Goal: Check status: Check status

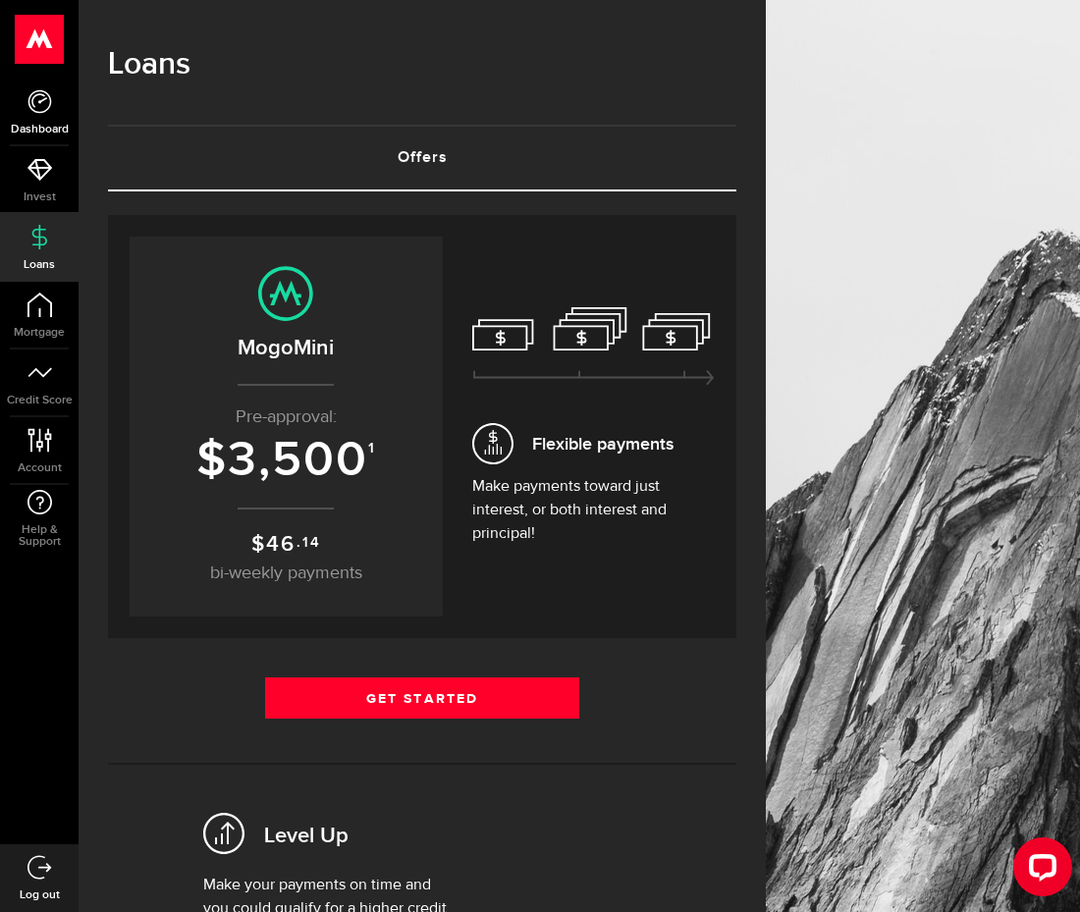
click at [35, 118] on link "Dashboard" at bounding box center [39, 112] width 79 height 67
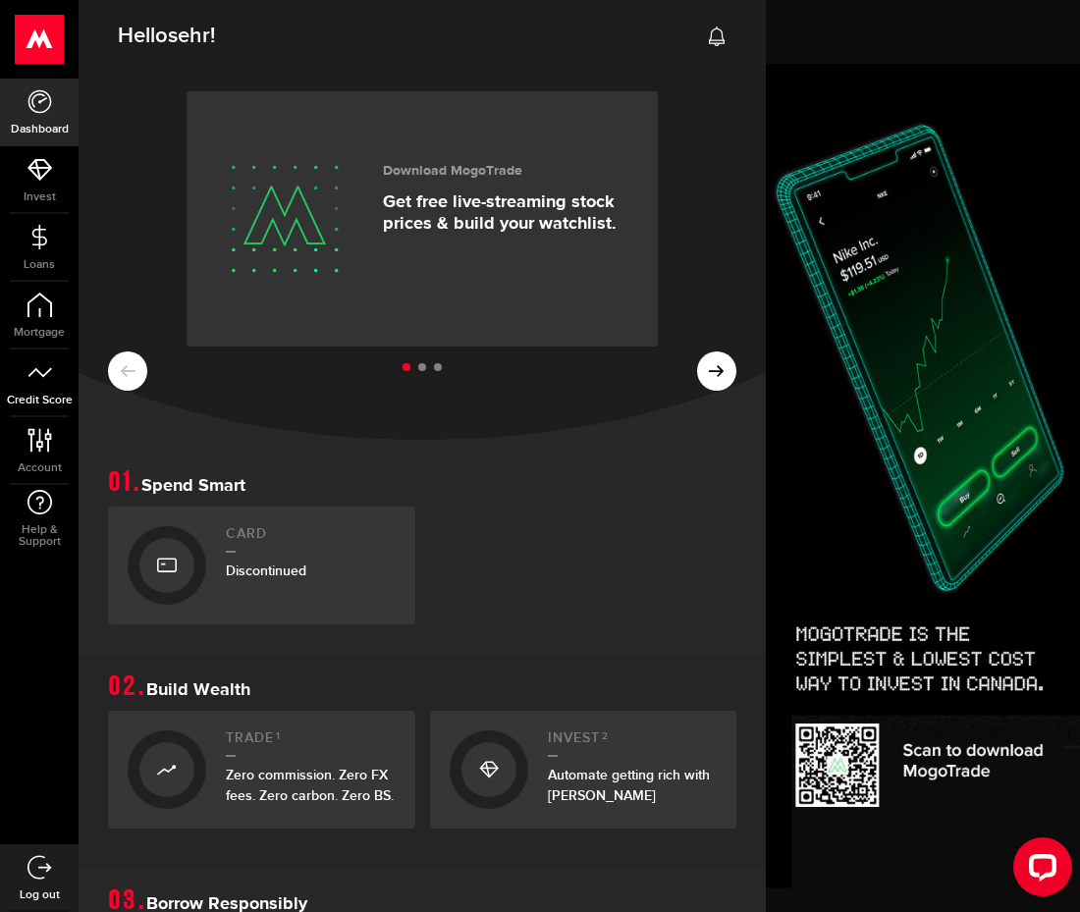
click at [47, 390] on link "Credit Score" at bounding box center [39, 383] width 79 height 67
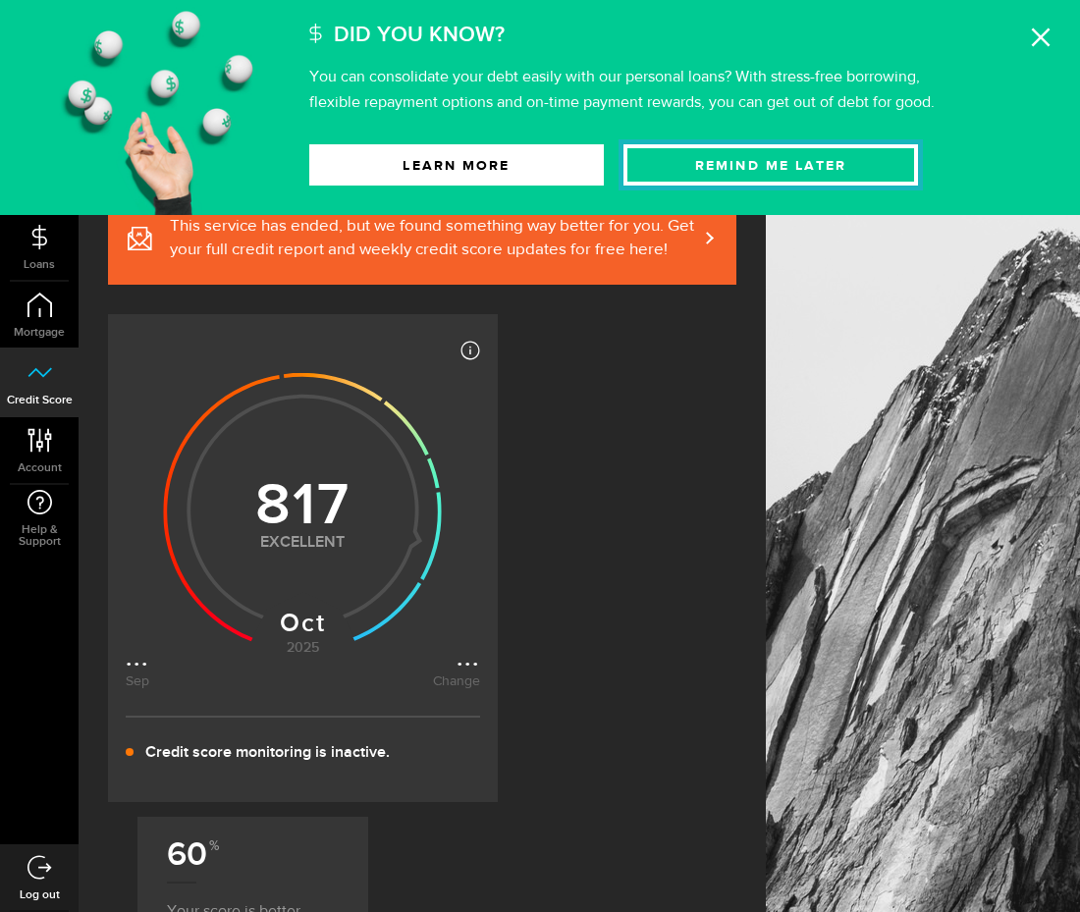
click at [648, 158] on button "Remind Me later" at bounding box center [771, 164] width 295 height 41
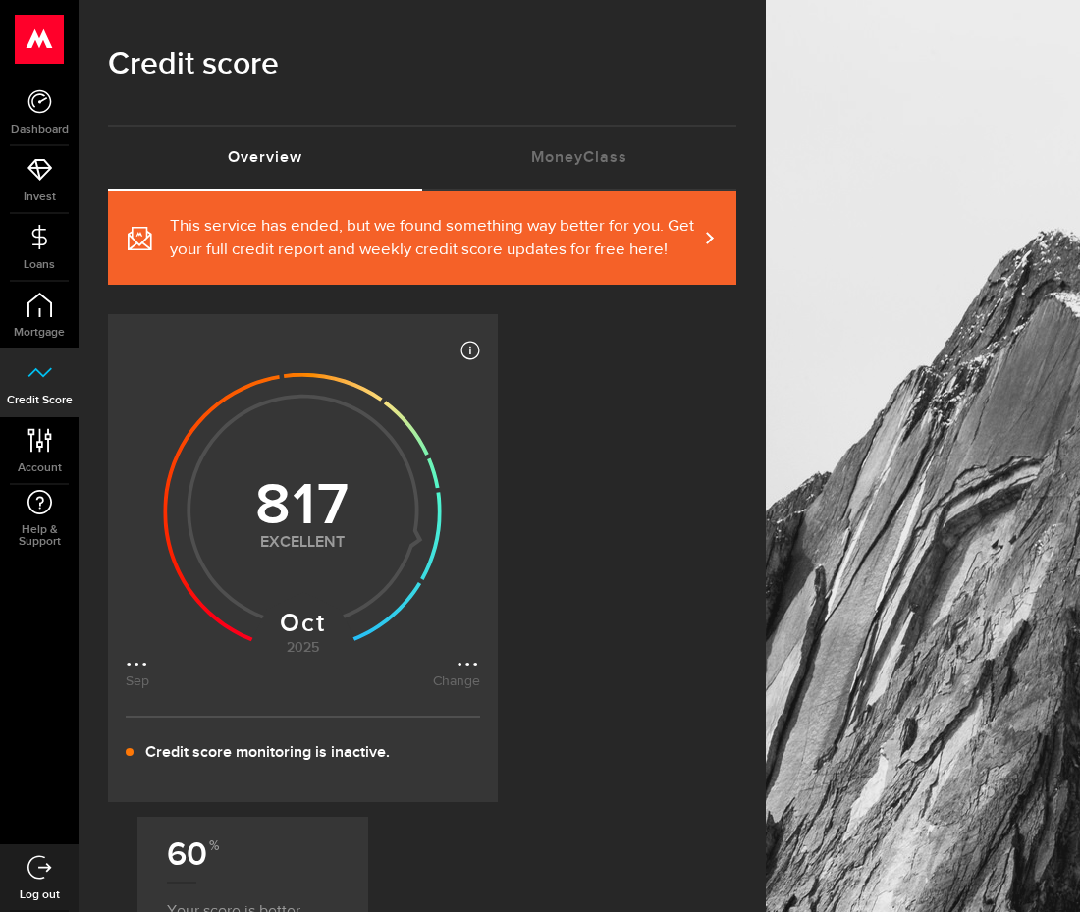
click at [273, 570] on use at bounding box center [303, 511] width 278 height 279
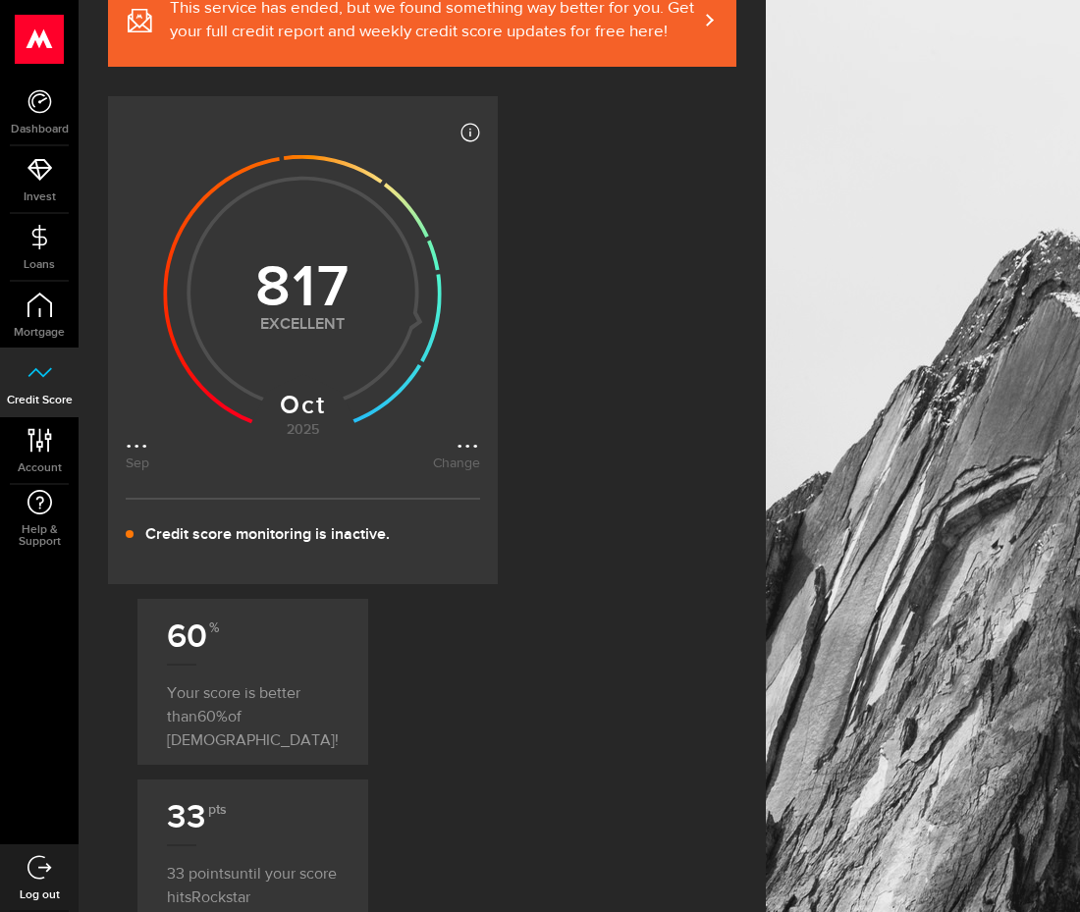
scroll to position [184, 0]
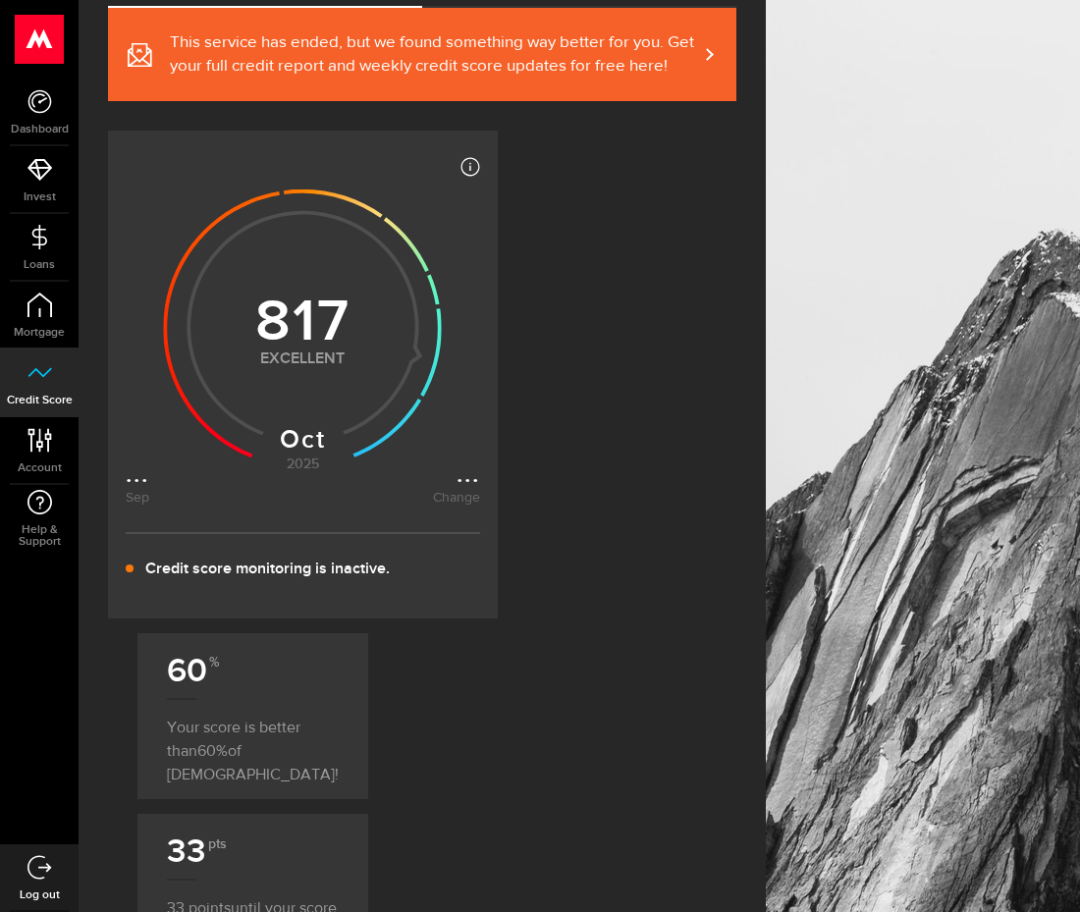
click at [321, 443] on use at bounding box center [303, 328] width 278 height 279
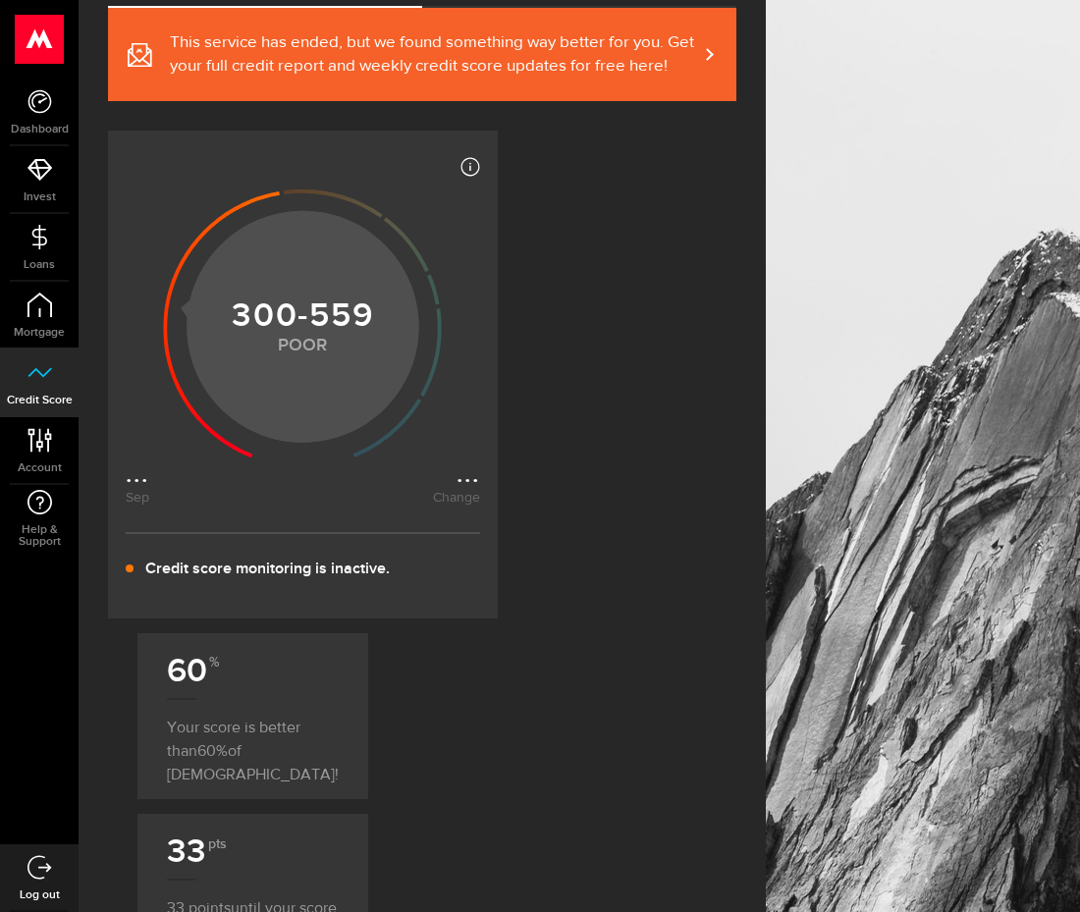
click at [253, 454] on icon at bounding box center [222, 324] width 116 height 266
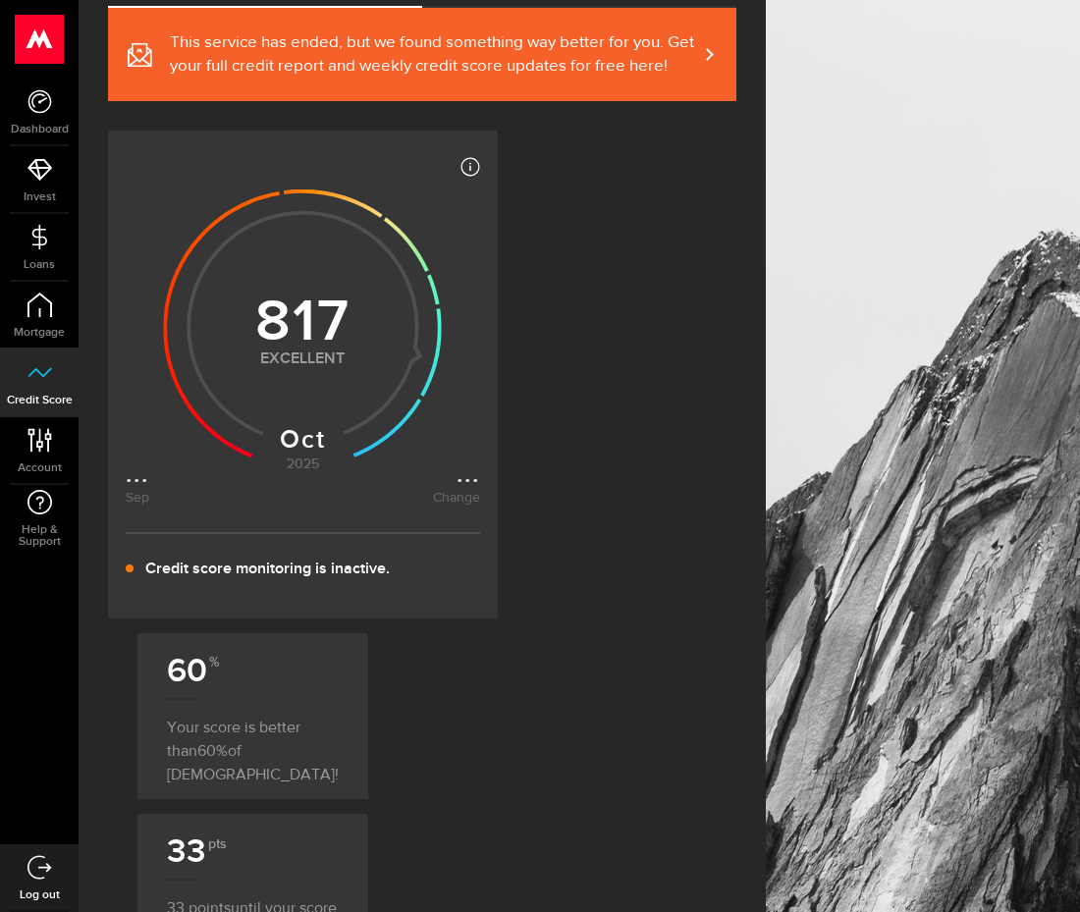
click at [364, 384] on use at bounding box center [303, 328] width 278 height 279
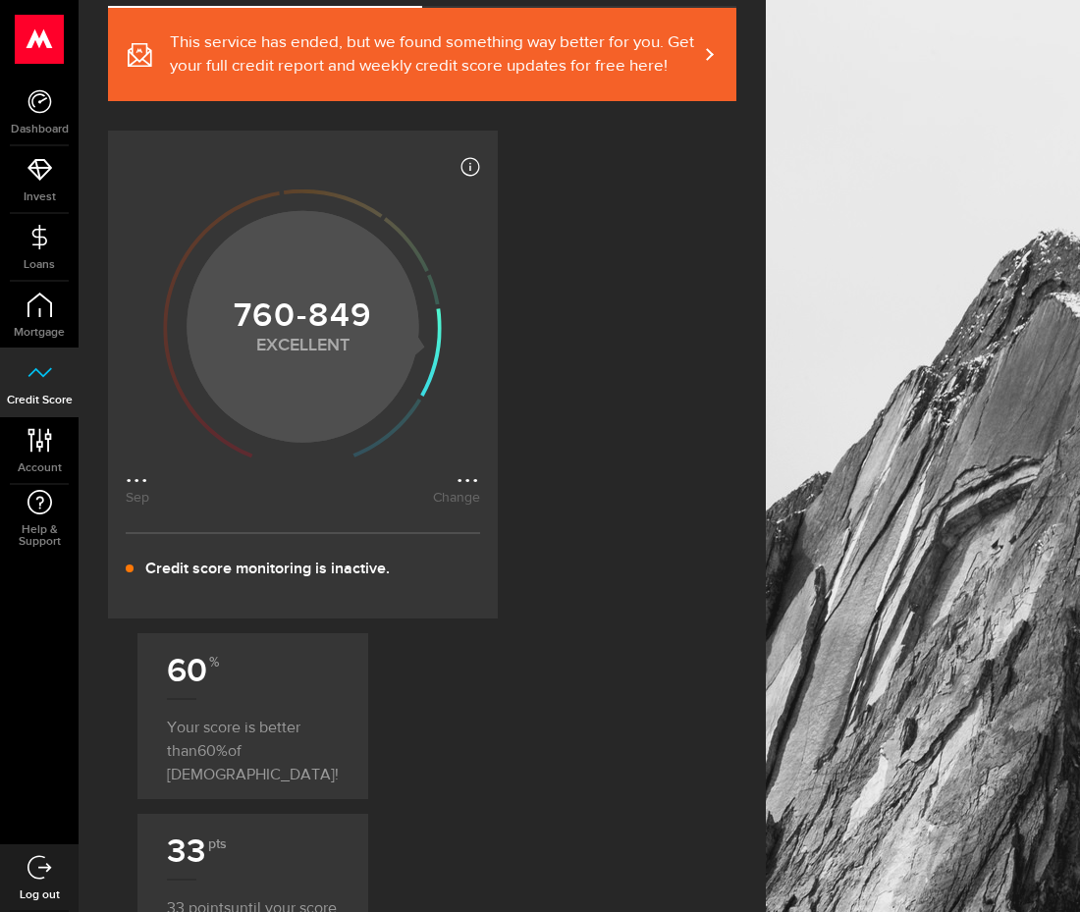
click at [421, 397] on icon at bounding box center [432, 352] width 22 height 88
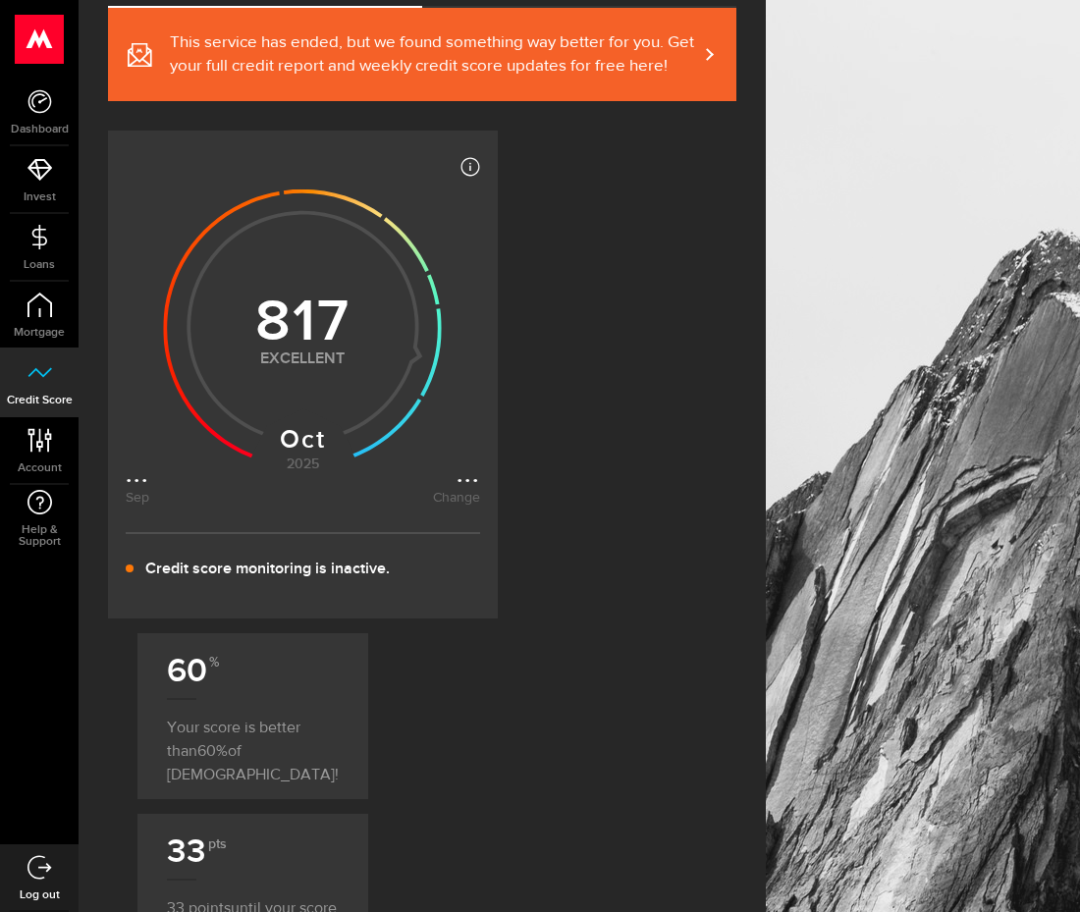
click at [697, 57] on span at bounding box center [697, 54] width 9 height 21
